Goal: Task Accomplishment & Management: Use online tool/utility

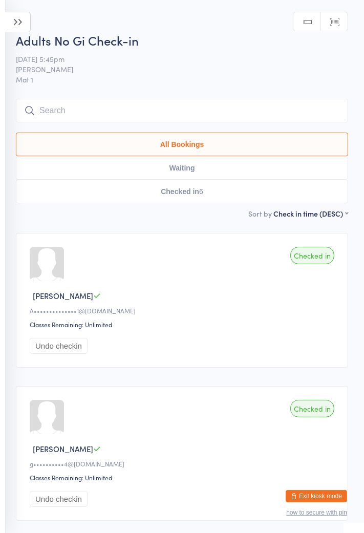
click at [23, 23] on icon at bounding box center [18, 22] width 26 height 20
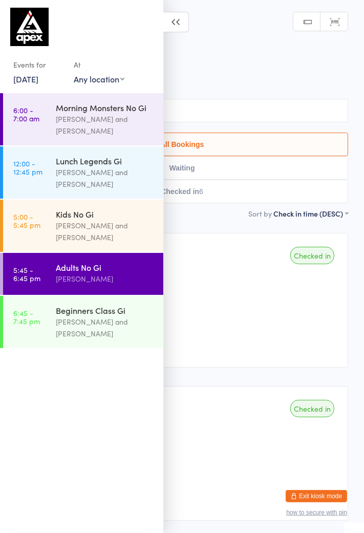
click at [97, 315] on div "Beginners Class Gi" at bounding box center [105, 310] width 99 height 11
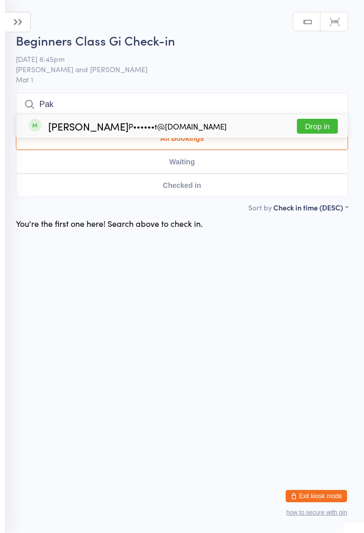
type input "Pak"
click at [312, 129] on button "Drop in" at bounding box center [317, 126] width 41 height 15
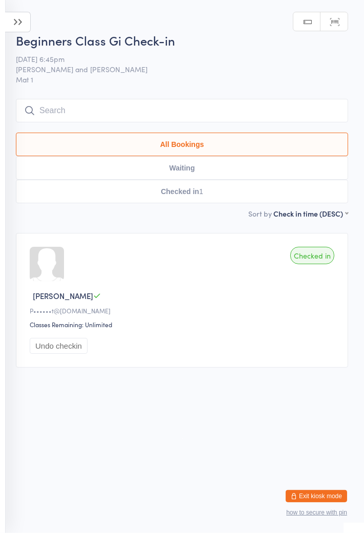
click at [33, 33] on h2 "Beginners Class Gi Check-in" at bounding box center [182, 40] width 332 height 17
click at [27, 15] on icon at bounding box center [18, 22] width 26 height 20
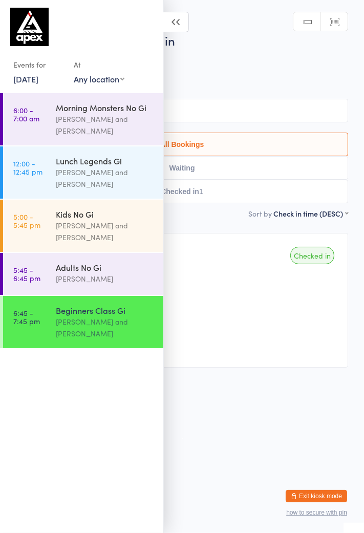
click at [125, 279] on div "[PERSON_NAME]" at bounding box center [105, 279] width 99 height 12
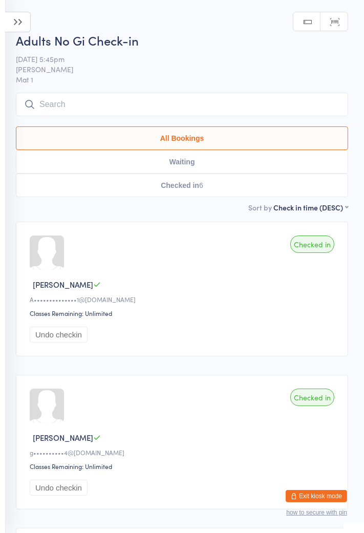
click at [192, 109] on input "search" at bounding box center [182, 105] width 332 height 24
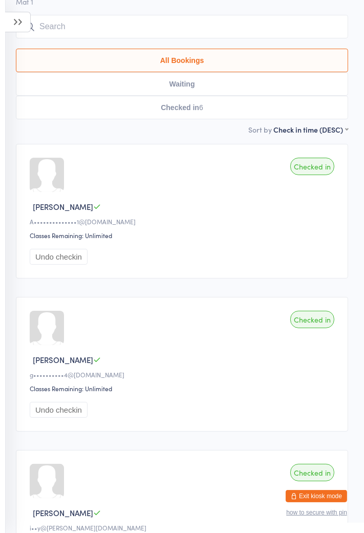
scroll to position [93, 0]
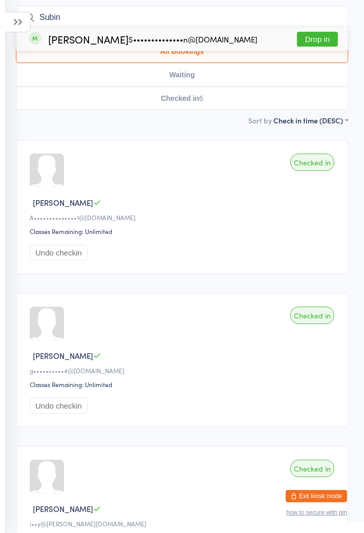
type input "Subin"
click at [317, 40] on button "Drop in" at bounding box center [317, 39] width 41 height 15
